Goal: Information Seeking & Learning: Learn about a topic

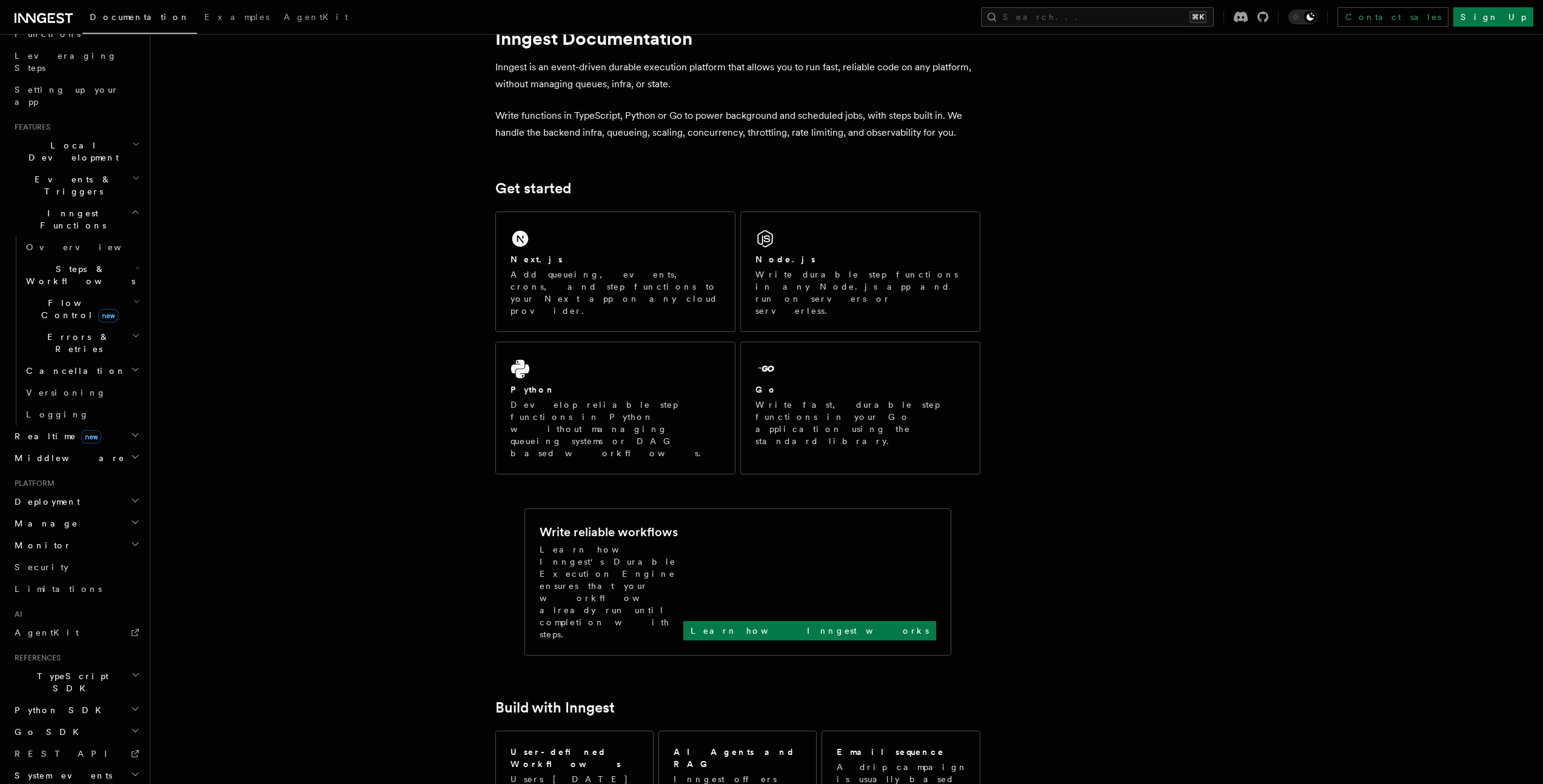
scroll to position [64, 0]
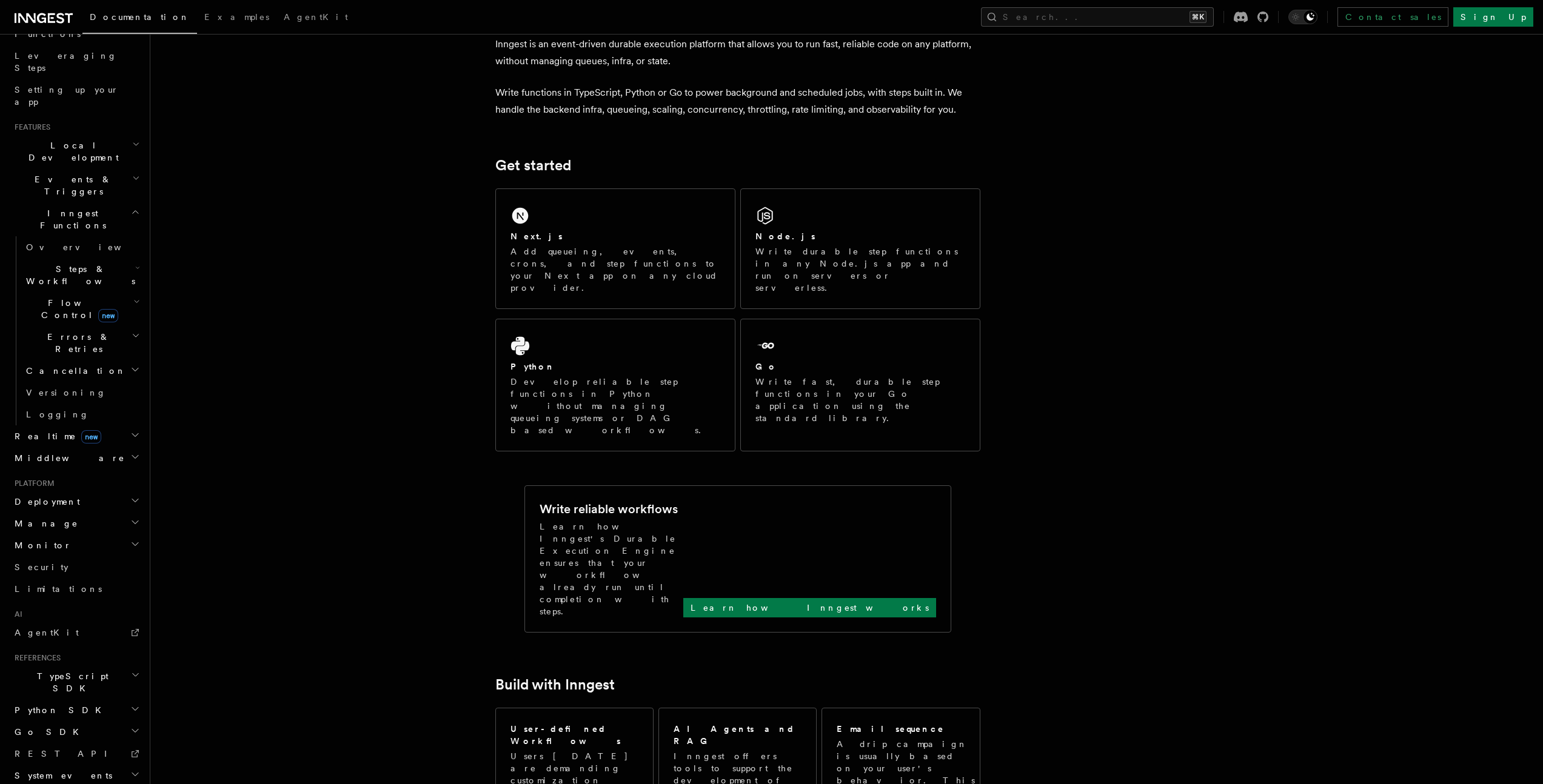
click at [46, 584] on span "Limitations" at bounding box center [58, 589] width 88 height 9
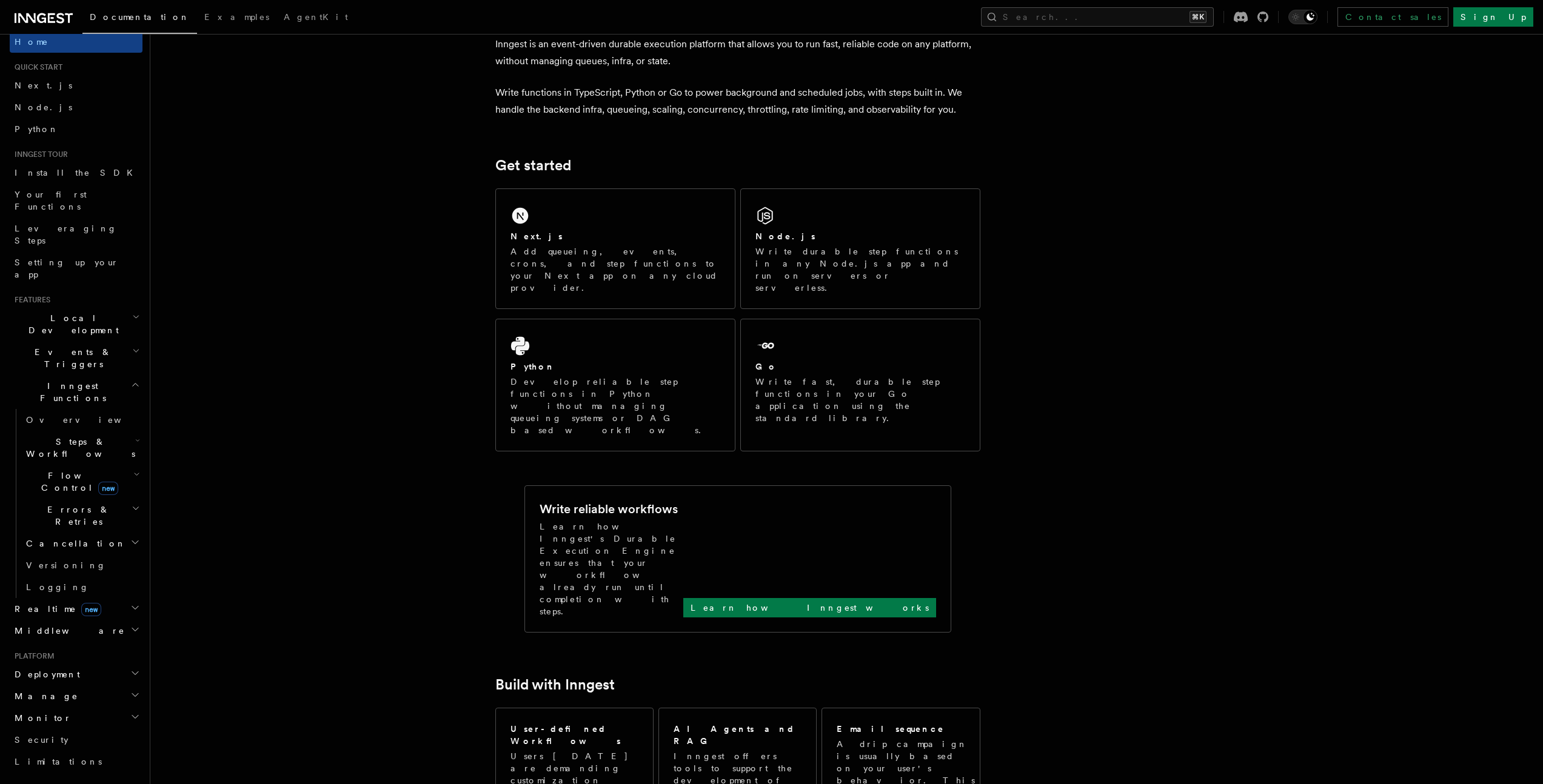
scroll to position [0, 0]
click at [64, 11] on icon at bounding box center [43, 18] width 58 height 14
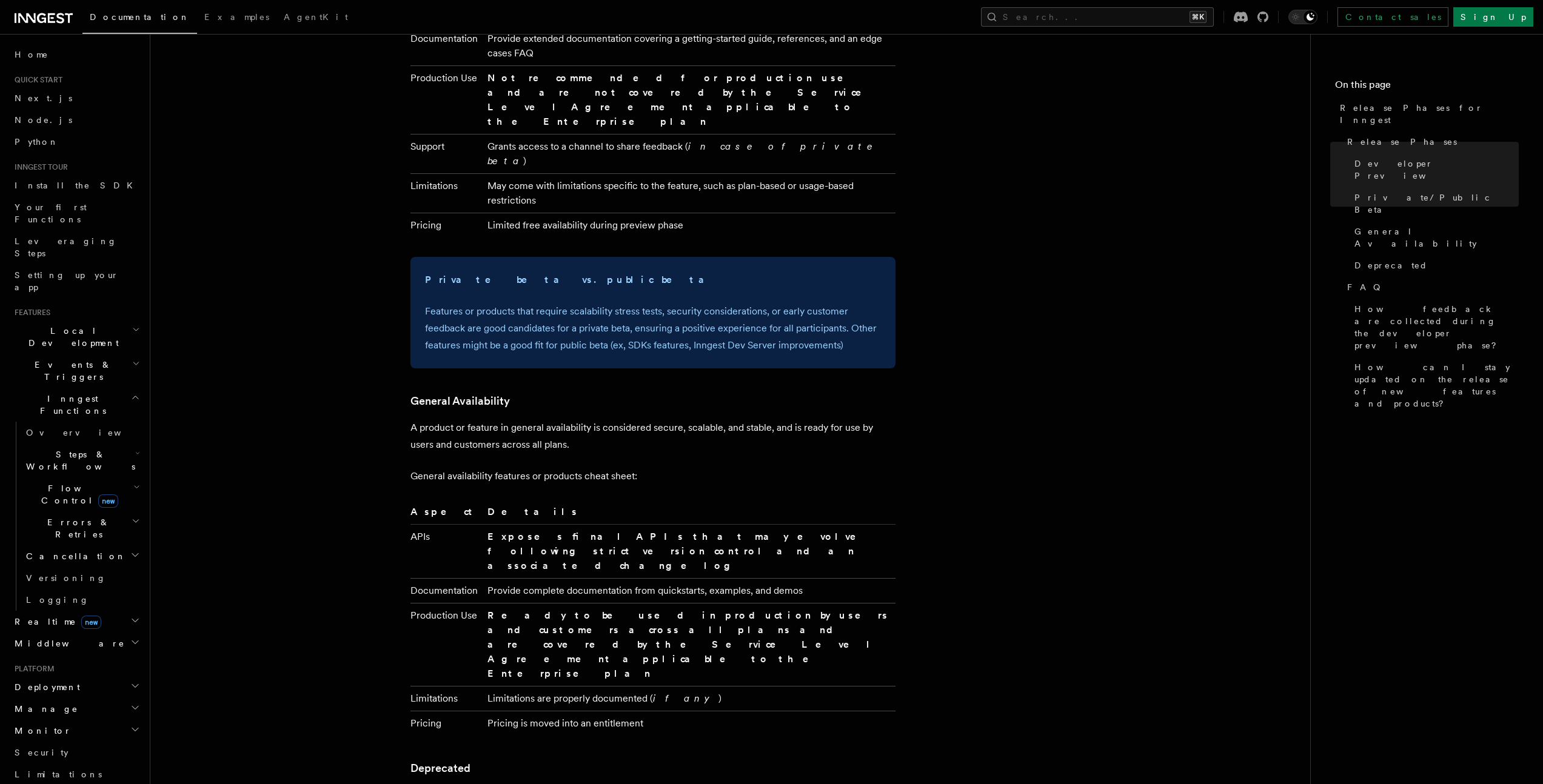
scroll to position [1757, 0]
